Goal: Navigation & Orientation: Find specific page/section

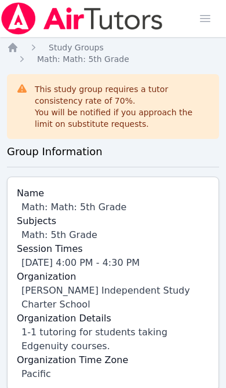
click at [17, 46] on icon "Breadcrumb" at bounding box center [13, 48] width 12 height 12
click at [15, 52] on icon "Breadcrumb" at bounding box center [12, 47] width 9 height 9
